Goal: Find specific page/section: Find specific page/section

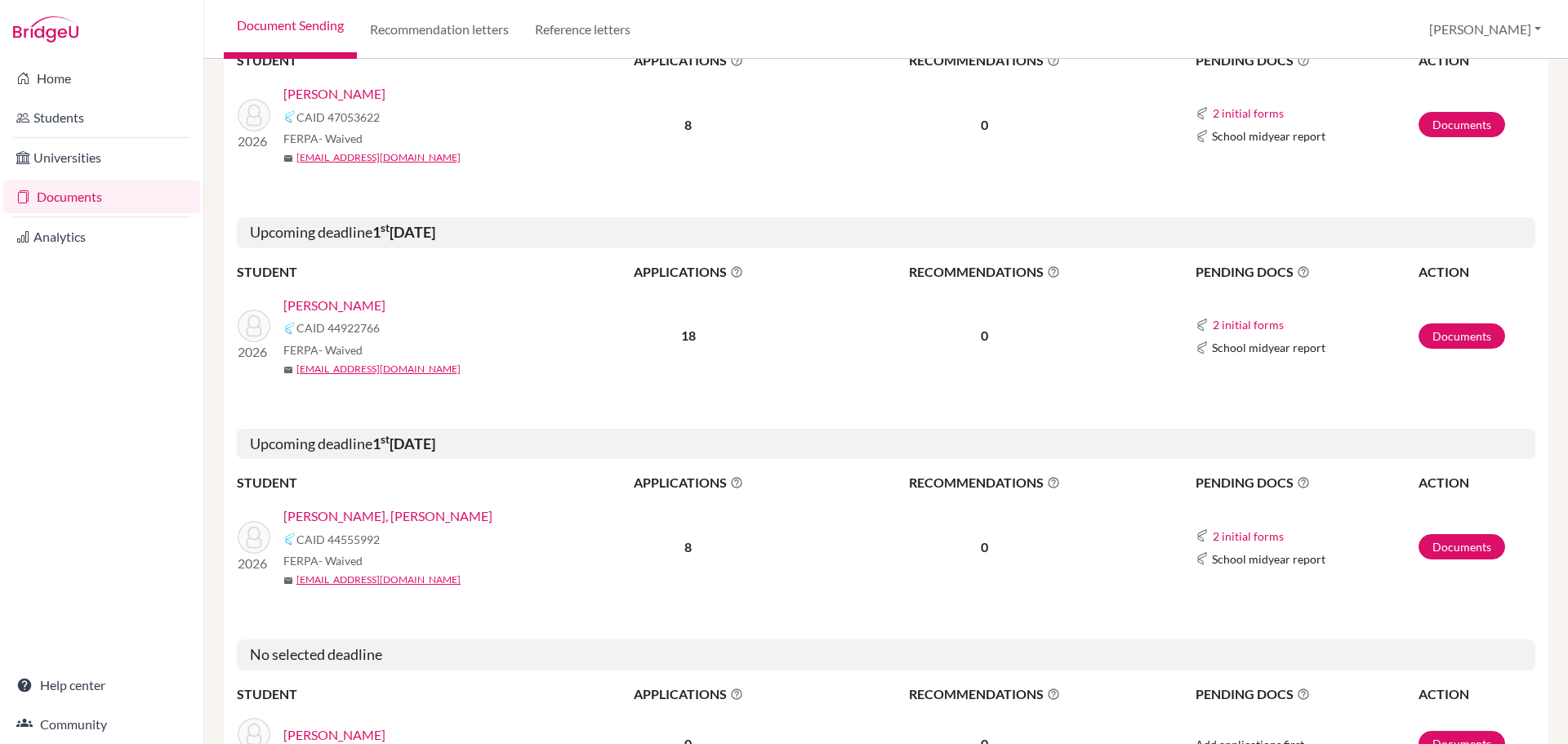
scroll to position [572, 0]
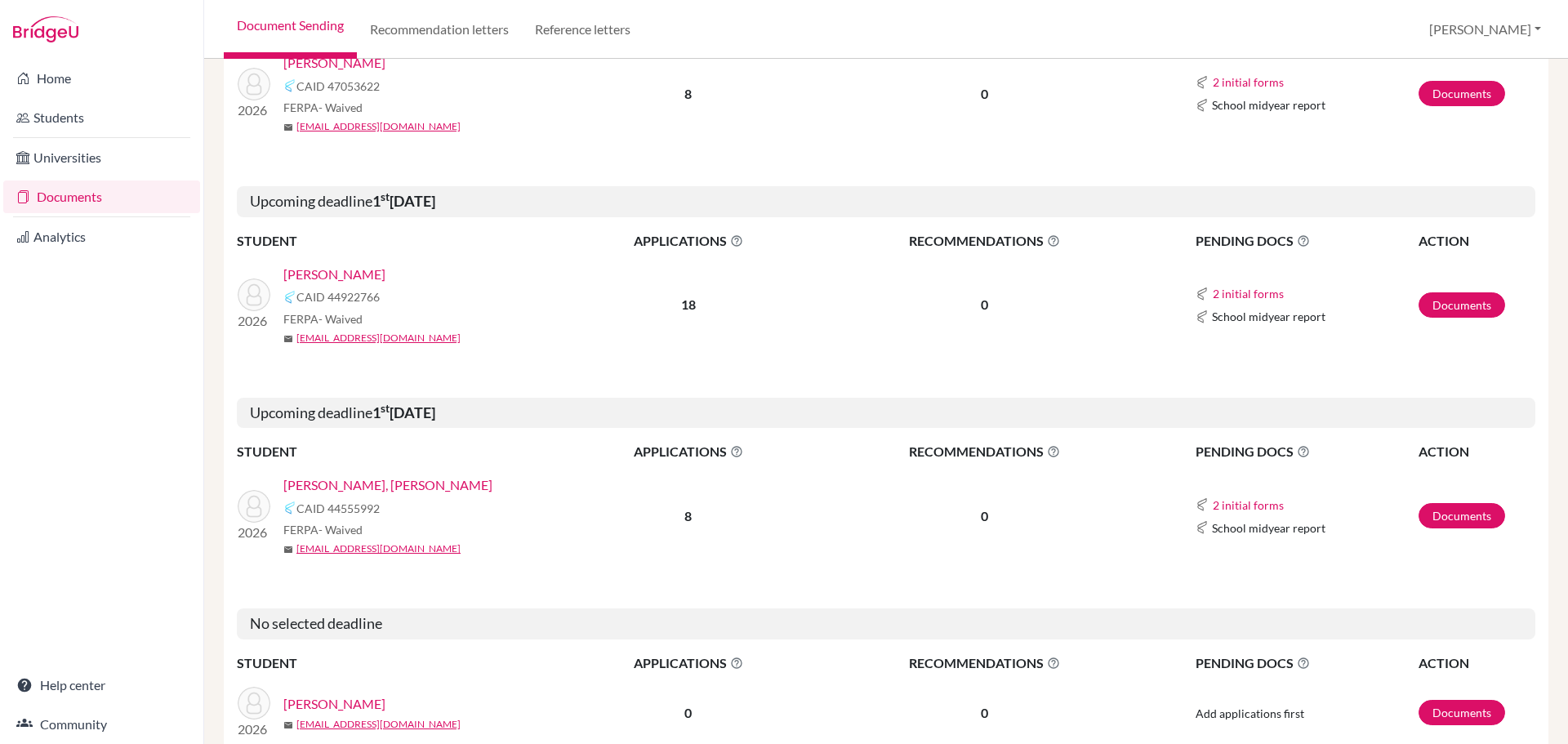
click at [320, 279] on link "[PERSON_NAME]" at bounding box center [334, 274] width 102 height 20
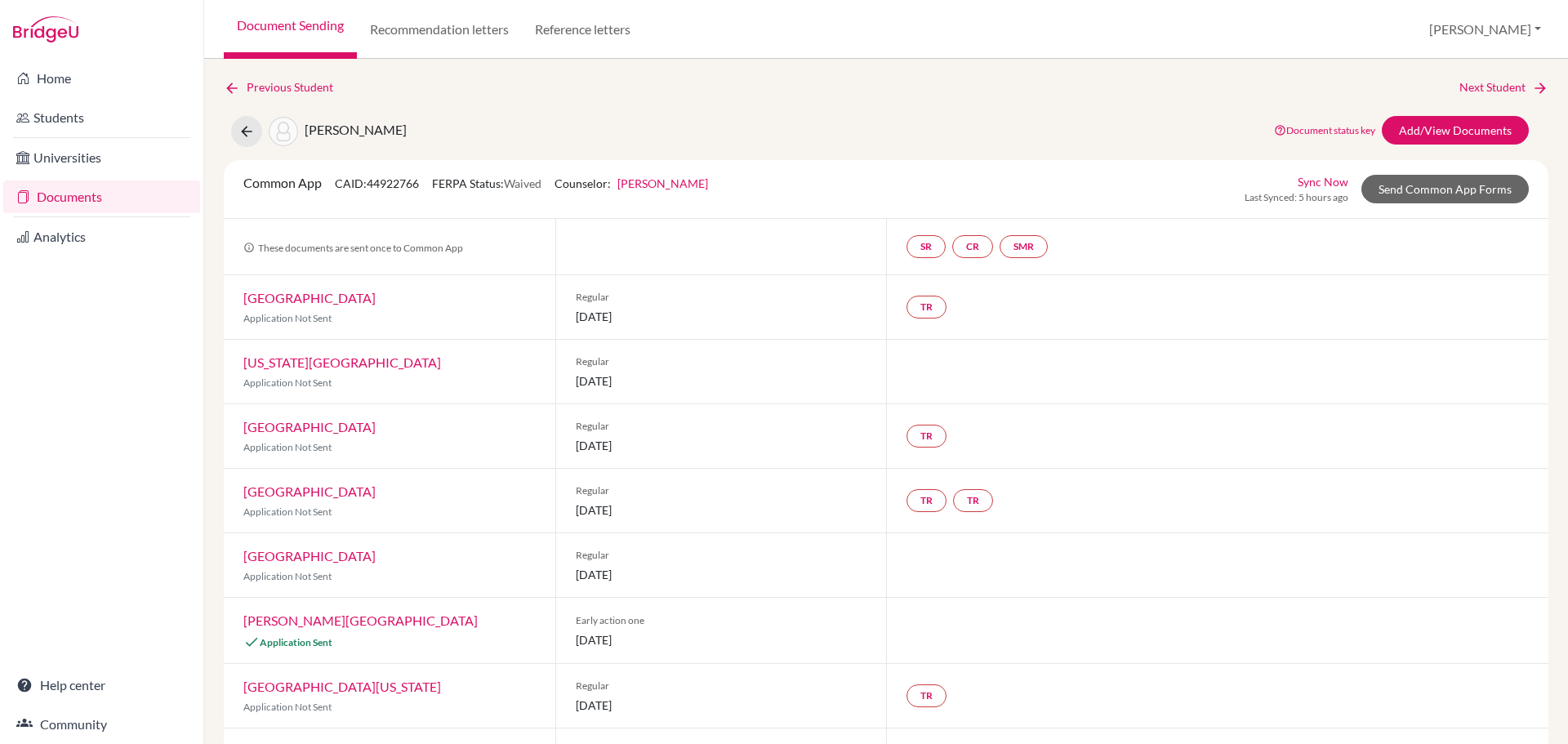
drag, startPoint x: 55, startPoint y: 191, endPoint x: 65, endPoint y: 192, distance: 10.0
click at [55, 191] on link "Documents" at bounding box center [102, 197] width 197 height 32
